Goal: Transaction & Acquisition: Book appointment/travel/reservation

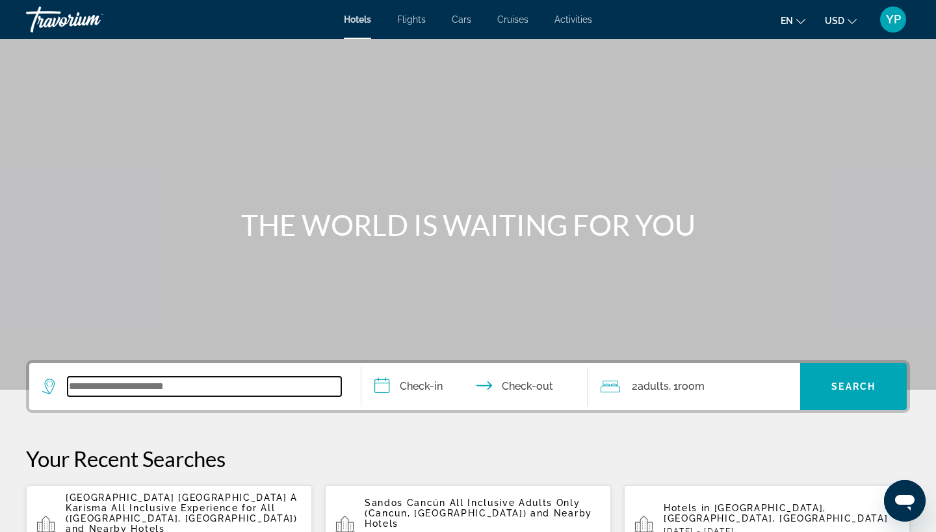
click at [113, 383] on input "Search widget" at bounding box center [205, 387] width 274 height 20
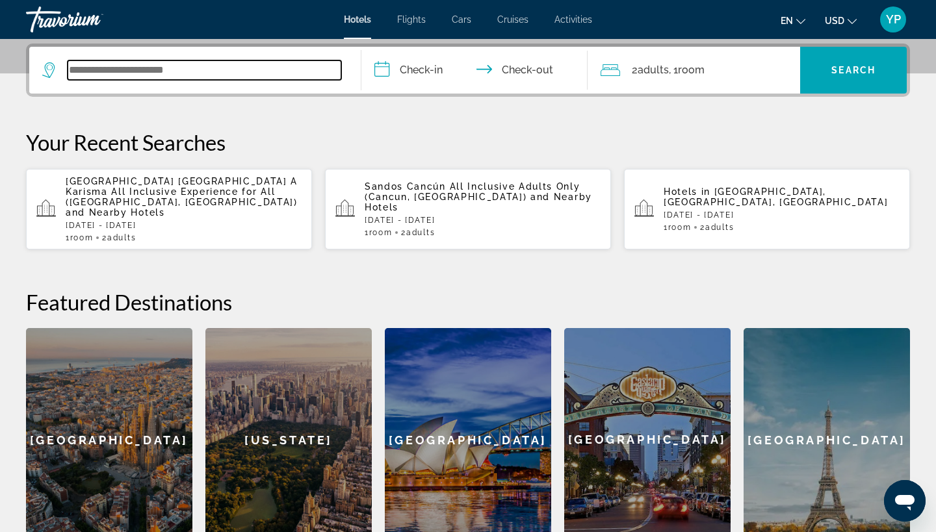
scroll to position [318, 0]
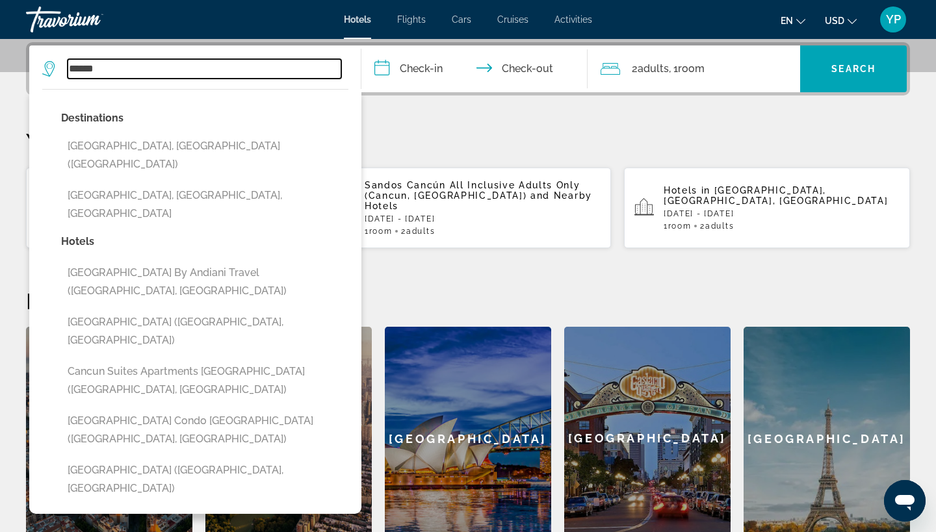
type input "******"
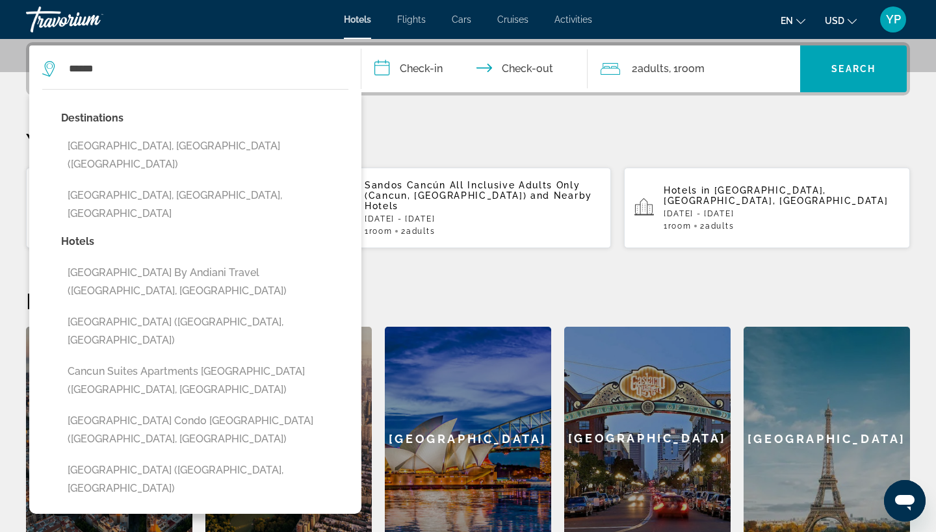
click at [384, 68] on input "**********" at bounding box center [477, 71] width 231 height 51
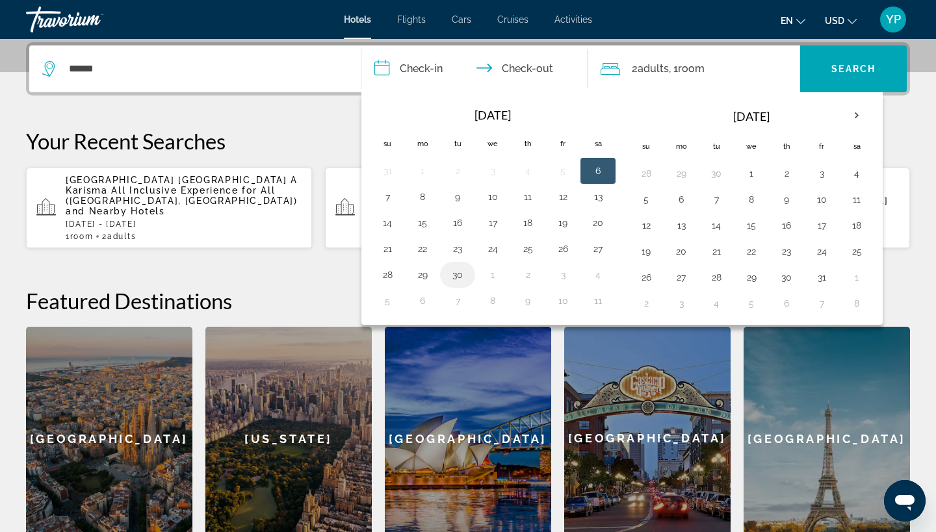
click at [461, 272] on button "30" at bounding box center [457, 275] width 21 height 18
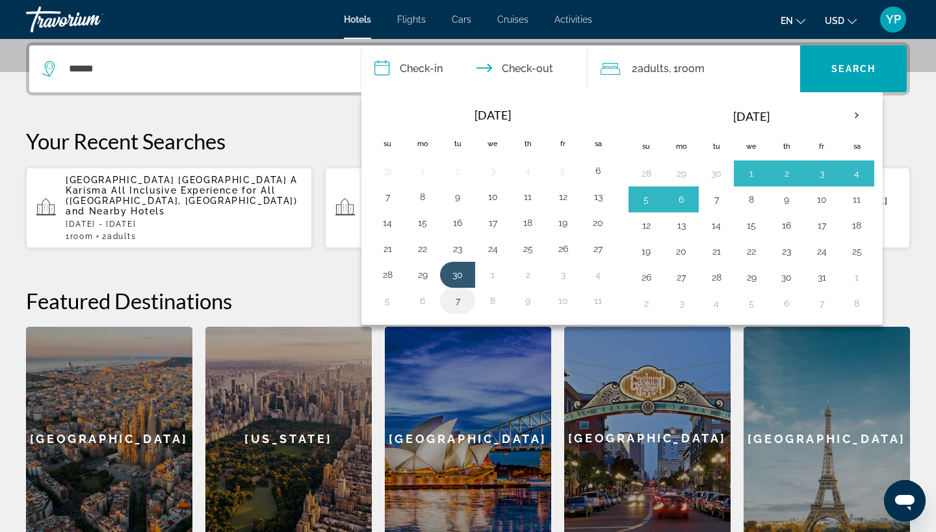
click at [461, 302] on button "7" at bounding box center [457, 301] width 21 height 18
type input "**********"
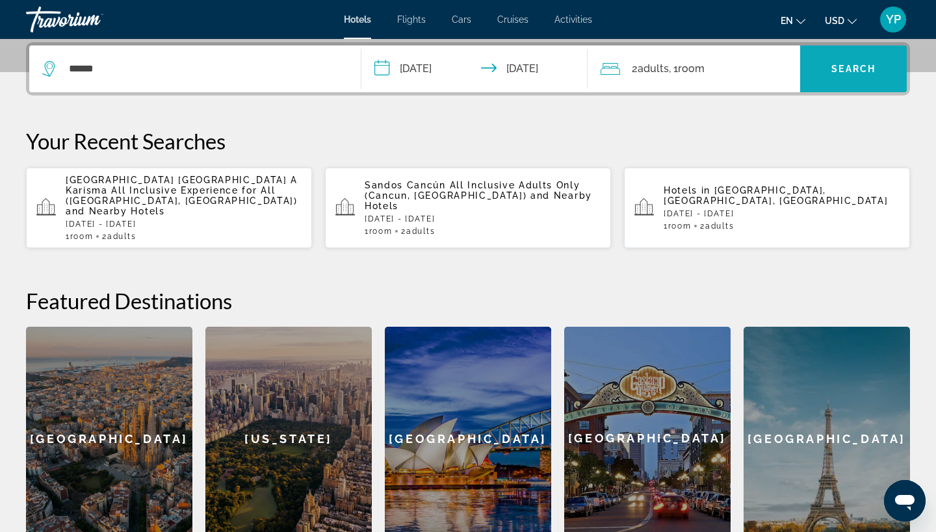
click at [864, 66] on span "Search" at bounding box center [854, 69] width 44 height 10
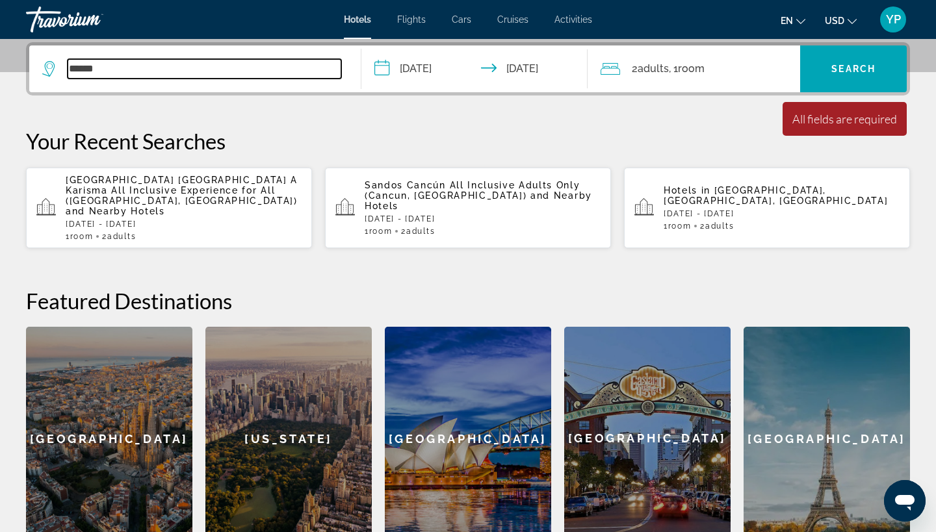
click at [99, 70] on input "******" at bounding box center [205, 69] width 274 height 20
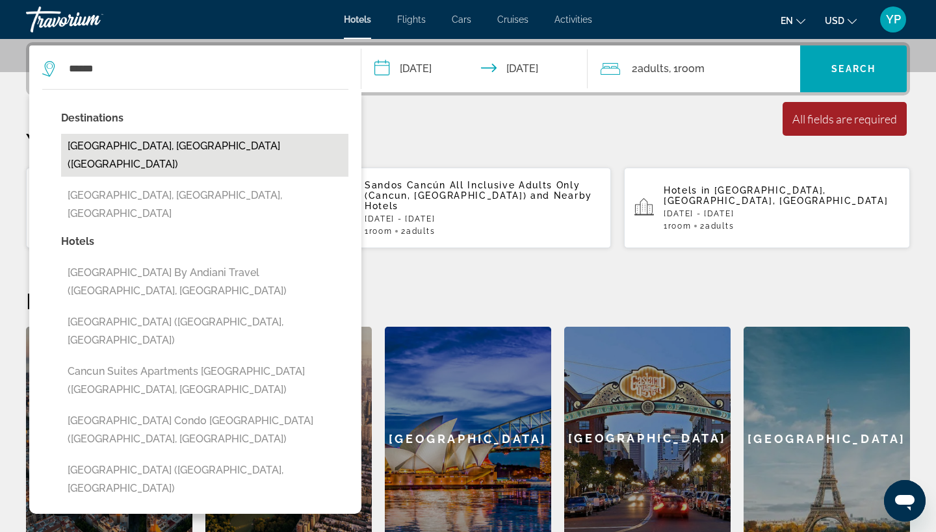
click at [114, 150] on button "[GEOGRAPHIC_DATA], [GEOGRAPHIC_DATA] ([GEOGRAPHIC_DATA])" at bounding box center [204, 155] width 287 height 43
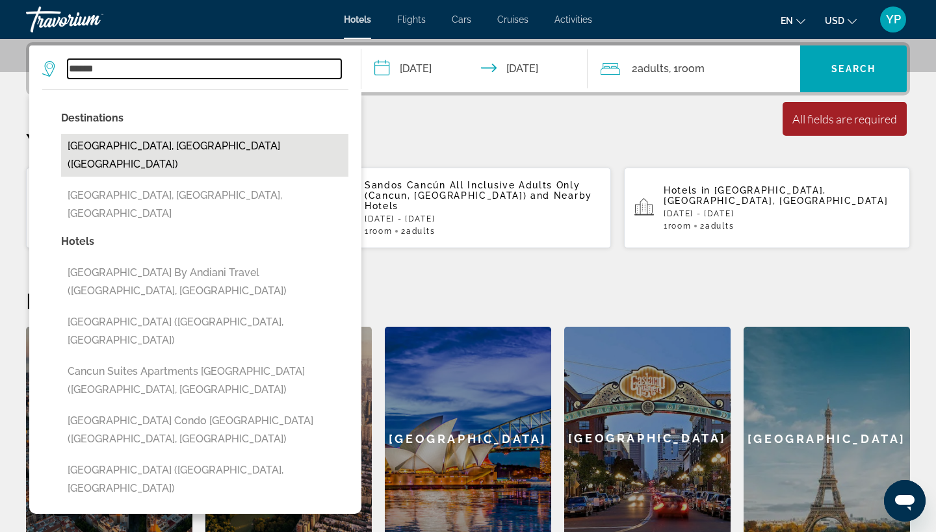
type input "**********"
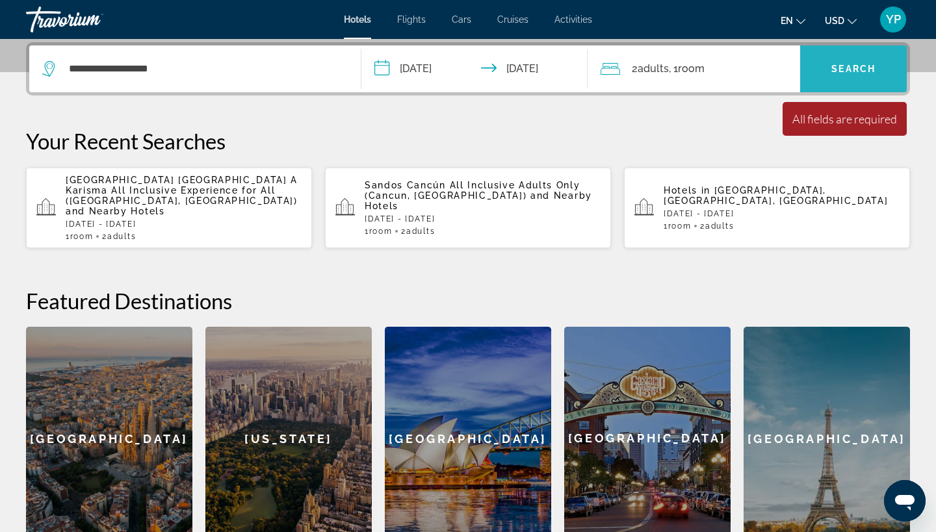
click at [867, 62] on span "Search widget" at bounding box center [853, 68] width 107 height 31
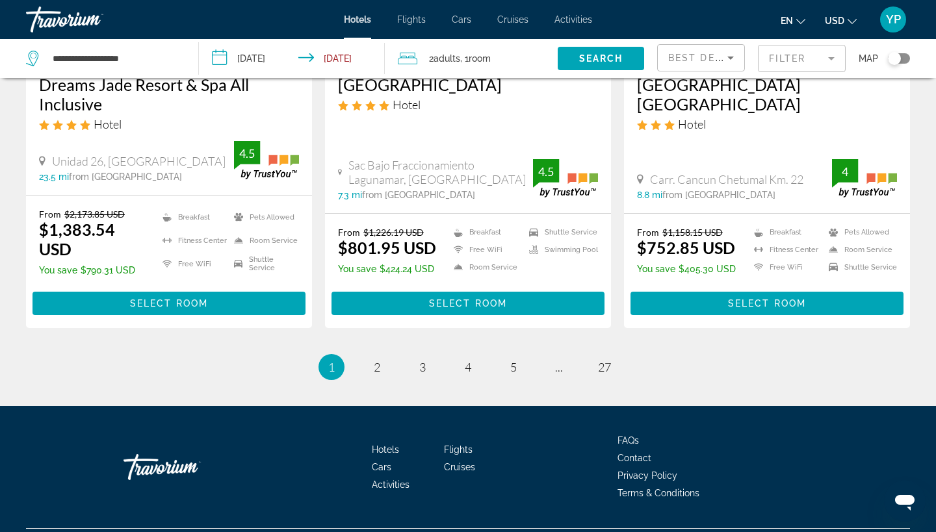
scroll to position [1775, 0]
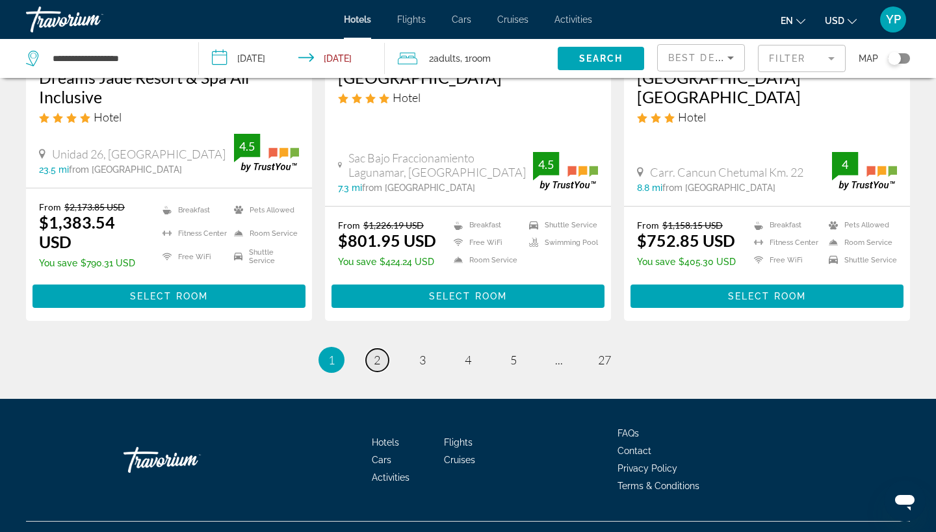
click at [376, 353] on span "2" at bounding box center [377, 360] width 7 height 14
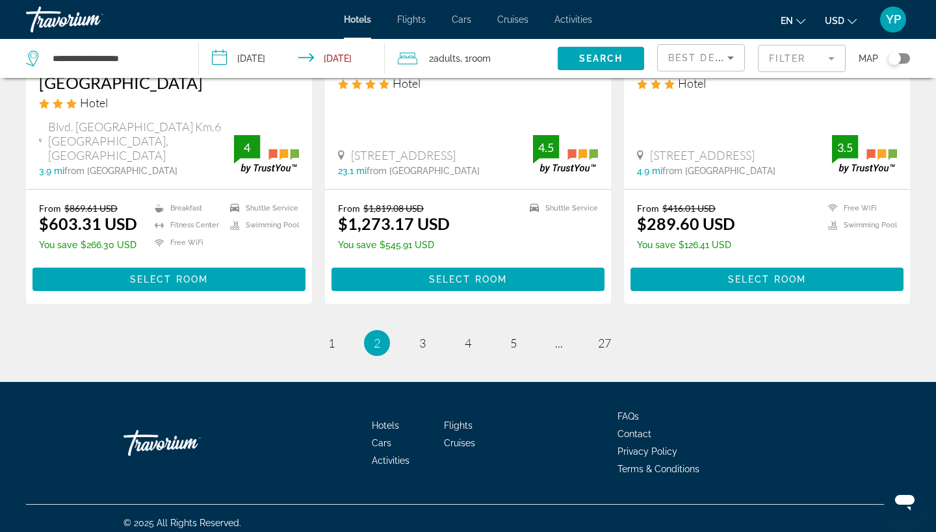
scroll to position [1755, 0]
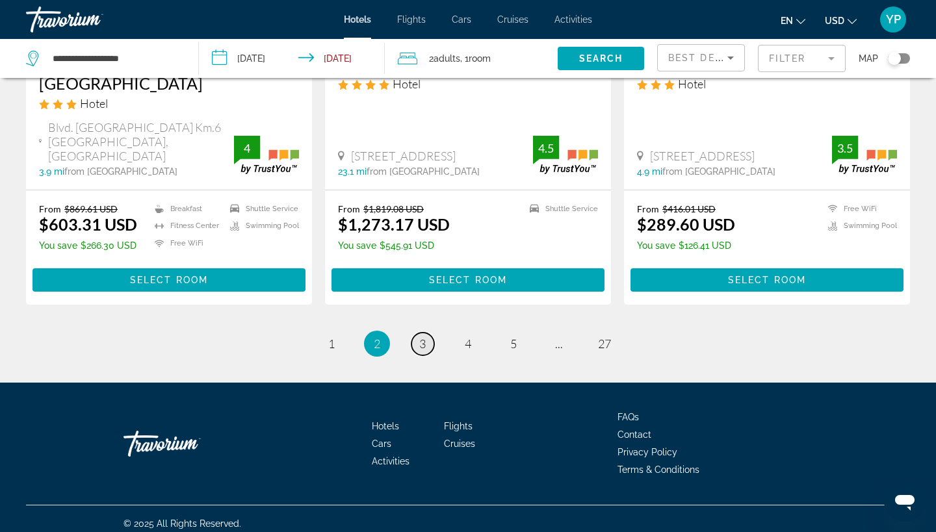
click at [425, 337] on span "3" at bounding box center [422, 344] width 7 height 14
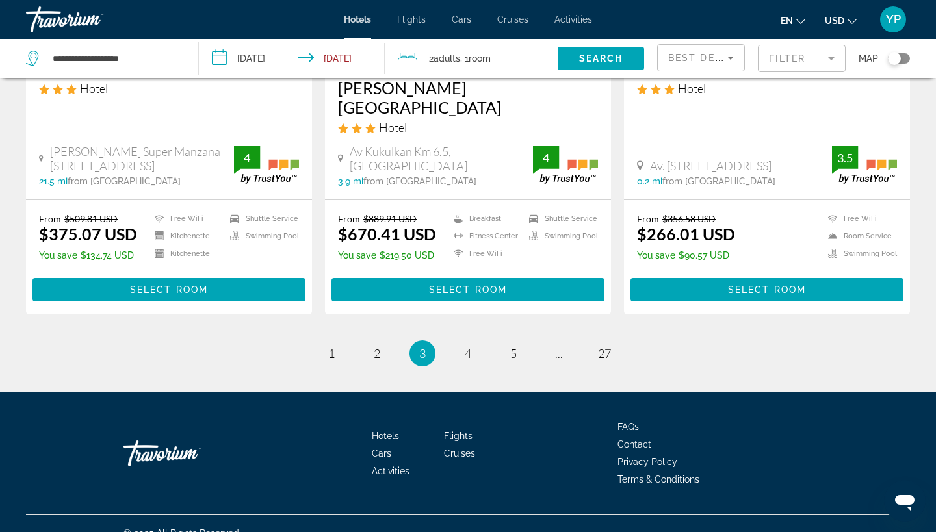
scroll to position [1786, 0]
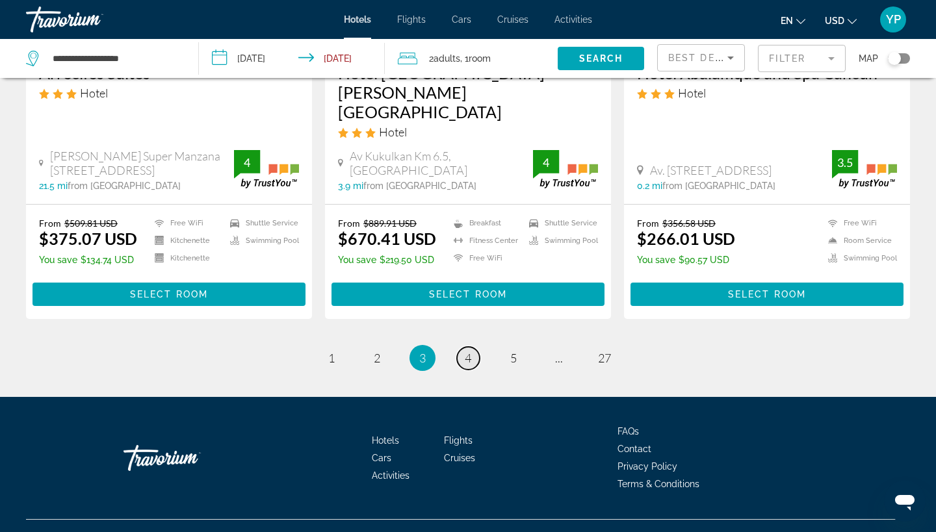
click at [466, 351] on span "4" at bounding box center [468, 358] width 7 height 14
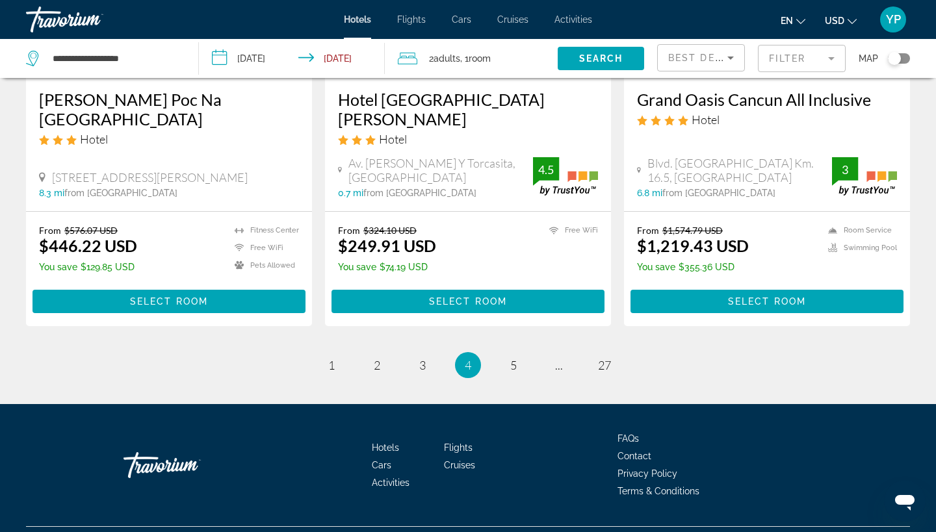
scroll to position [1735, 0]
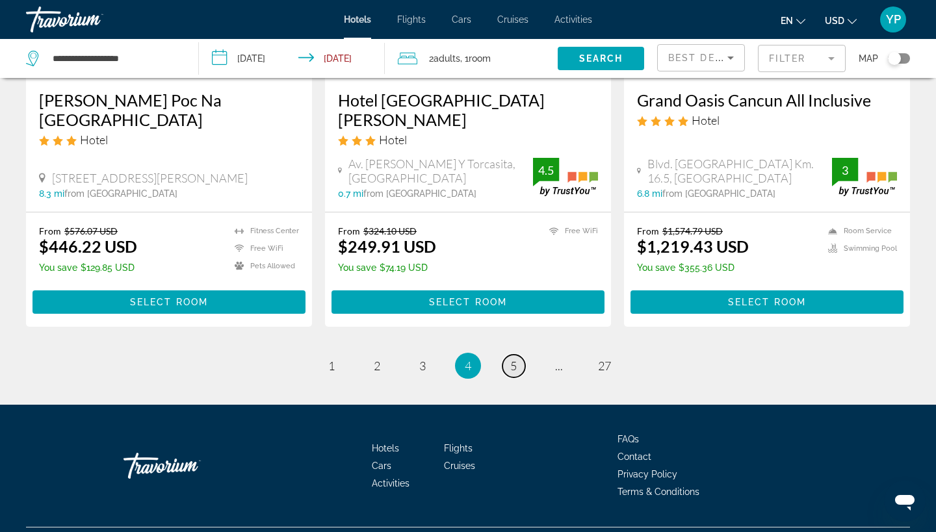
click at [512, 359] on span "5" at bounding box center [513, 366] width 7 height 14
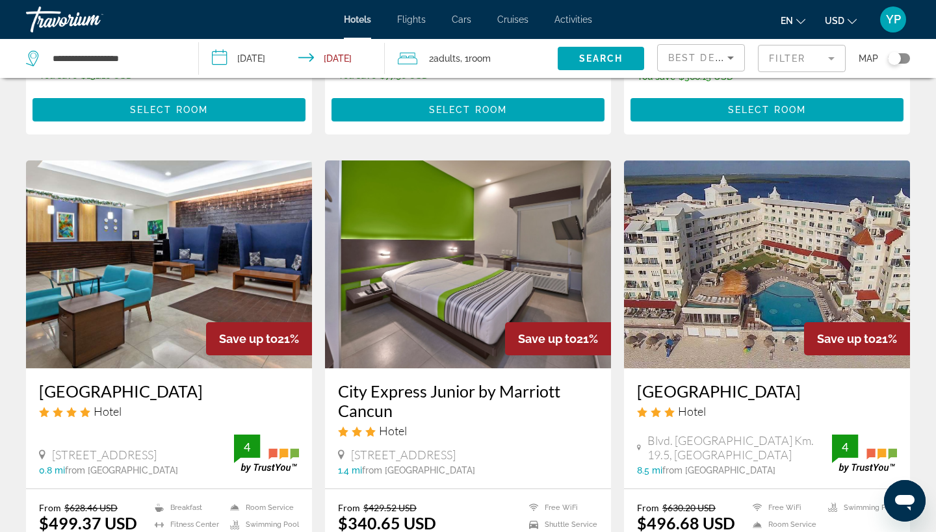
scroll to position [1540, 0]
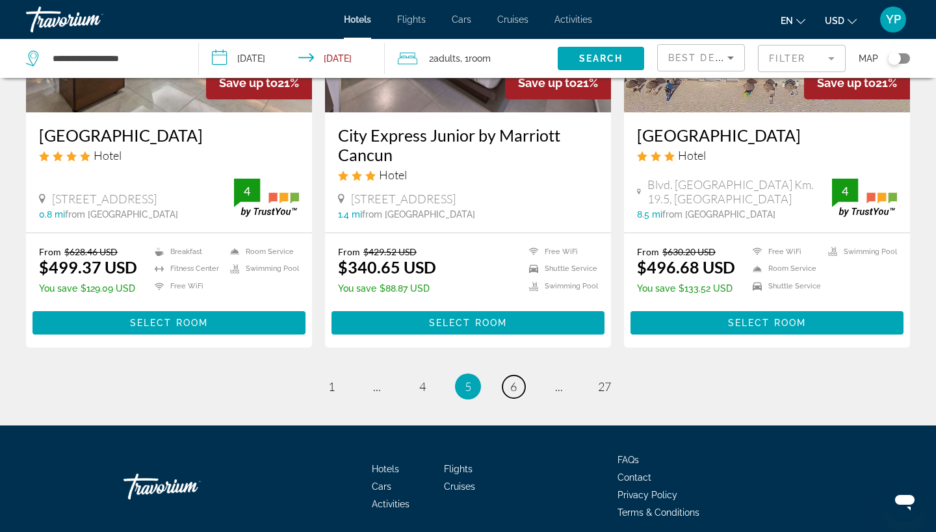
click at [512, 380] on span "6" at bounding box center [513, 387] width 7 height 14
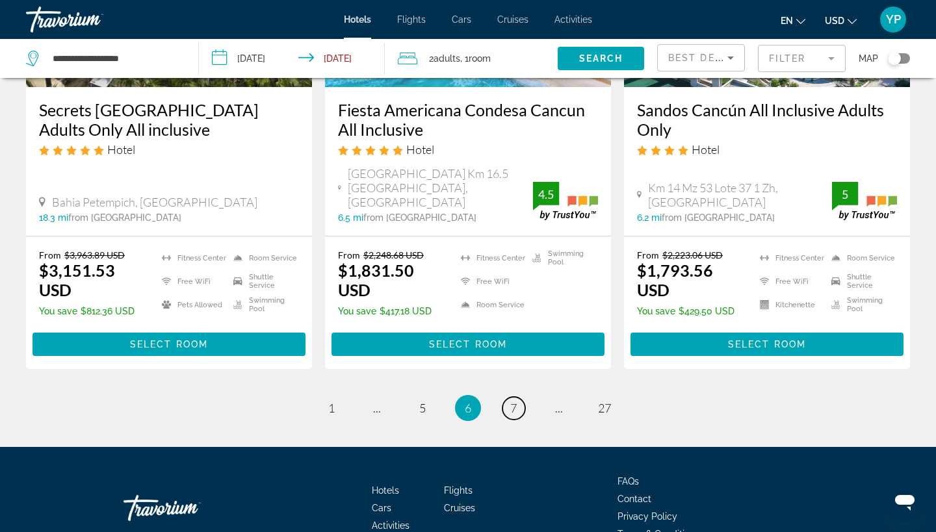
scroll to position [1830, 0]
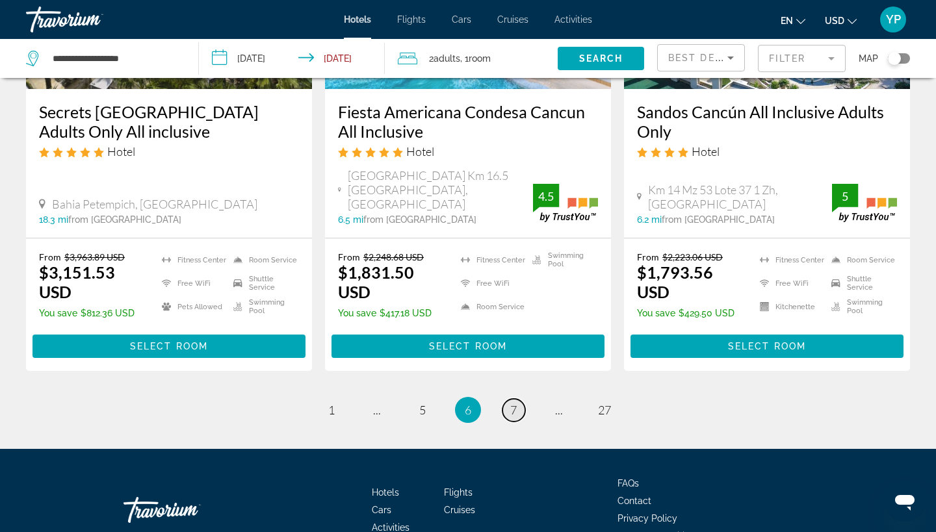
click at [512, 403] on span "7" at bounding box center [513, 410] width 7 height 14
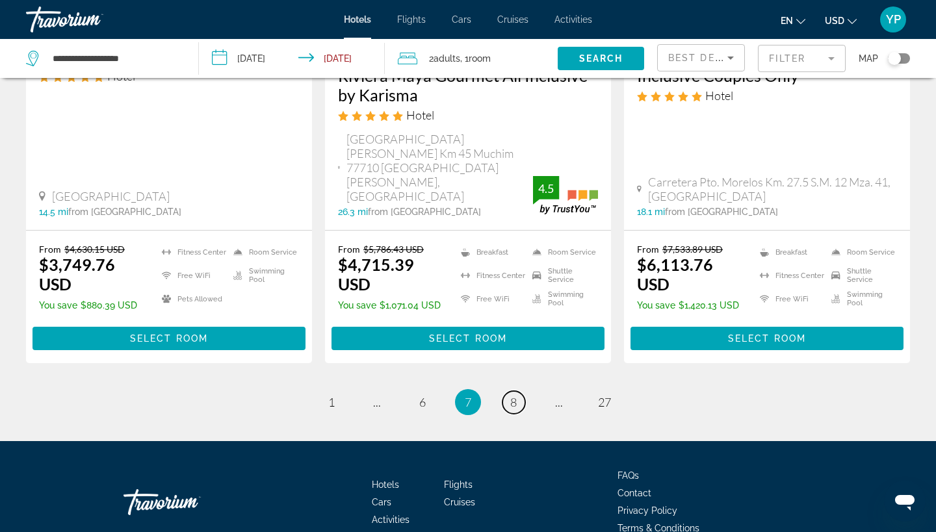
scroll to position [1820, 0]
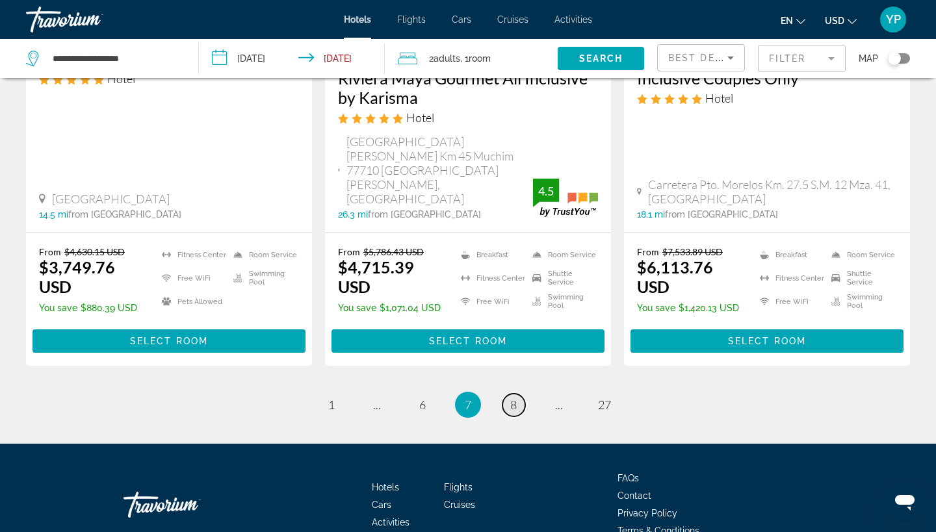
click at [512, 398] on span "8" at bounding box center [513, 405] width 7 height 14
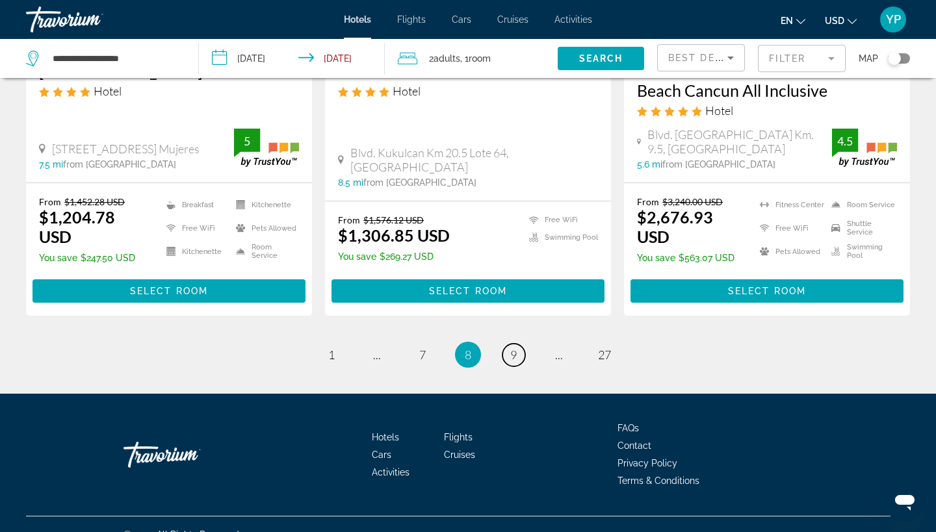
scroll to position [1785, 0]
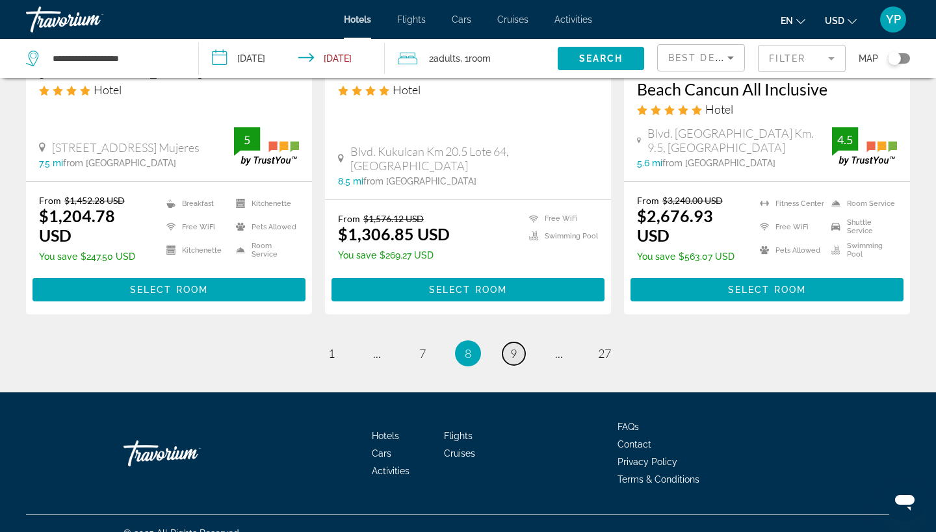
click at [512, 347] on span "9" at bounding box center [513, 354] width 7 height 14
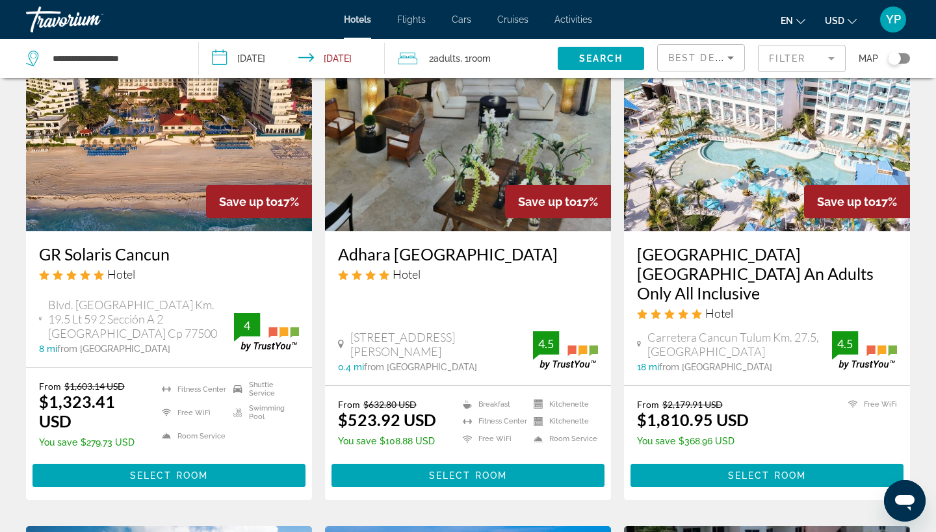
scroll to position [653, 0]
